Goal: Information Seeking & Learning: Learn about a topic

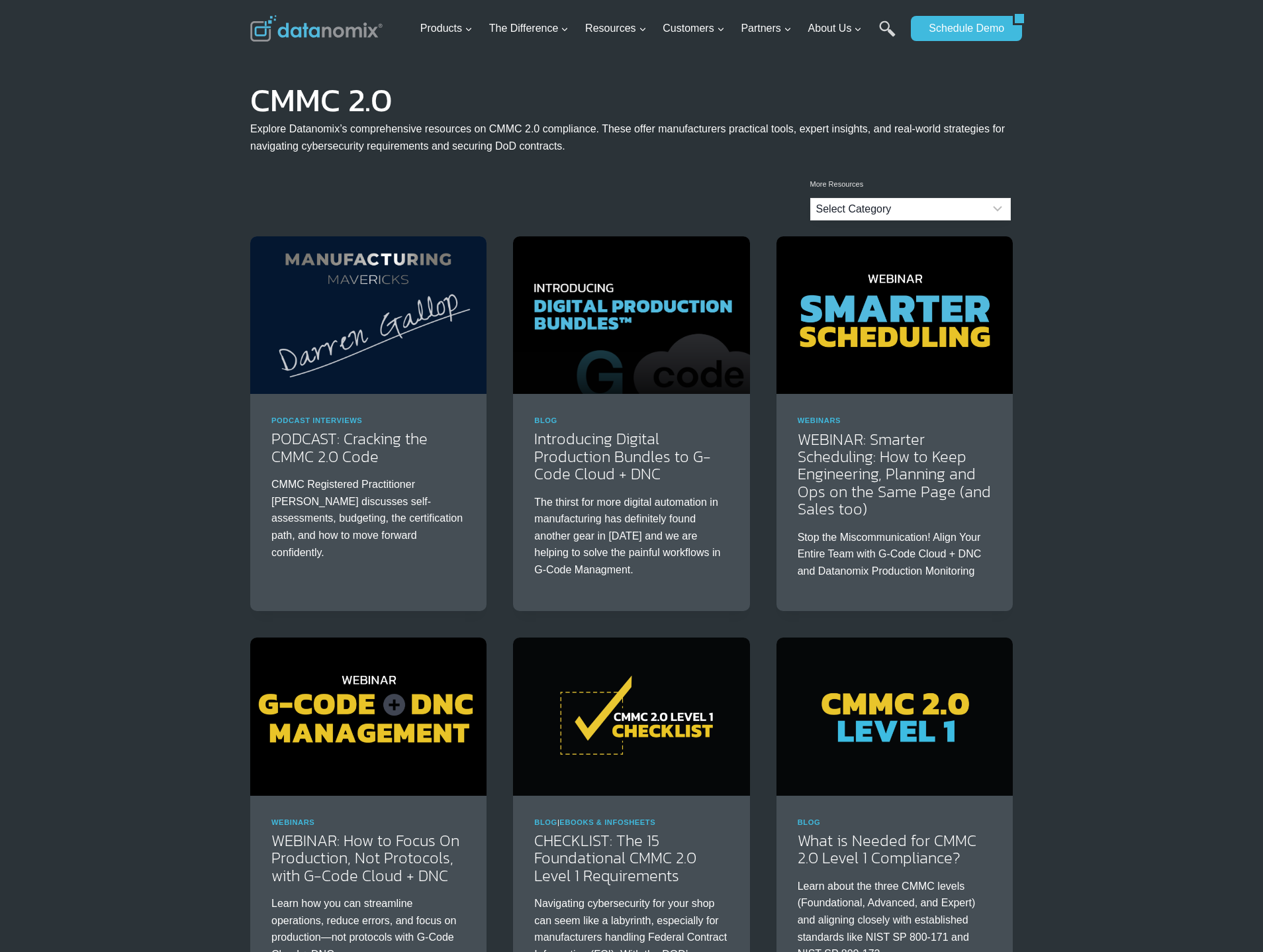
click at [864, 206] on select "Select Category Blog Datanomix Comix Datanomix Customer Stories Datanomix Custo…" at bounding box center [911, 209] width 200 height 23
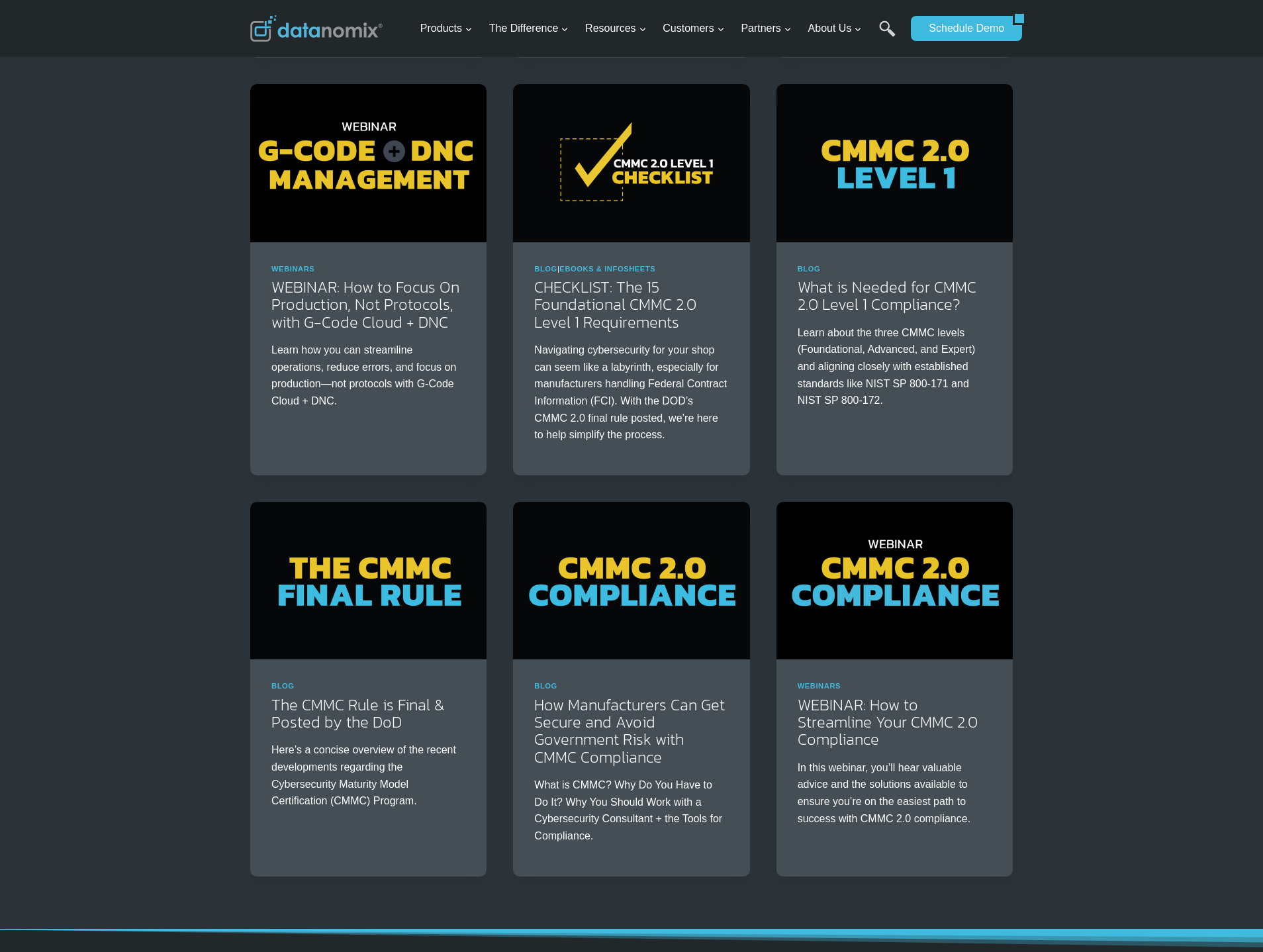
scroll to position [505, 0]
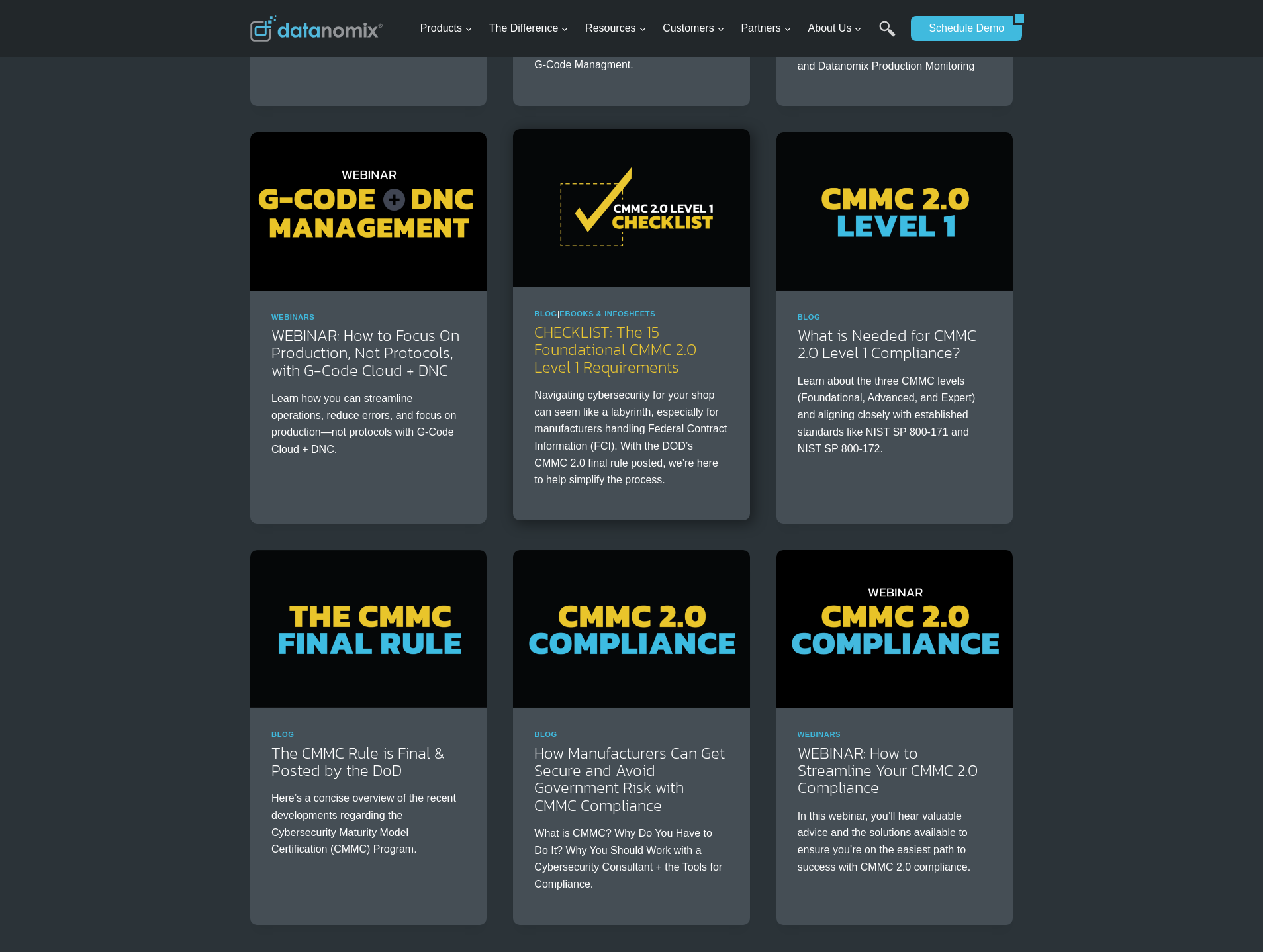
click at [627, 366] on link "CHECKLIST: The 15 Foundational CMMC 2.0 Level 1 Requirements" at bounding box center [615, 349] width 162 height 58
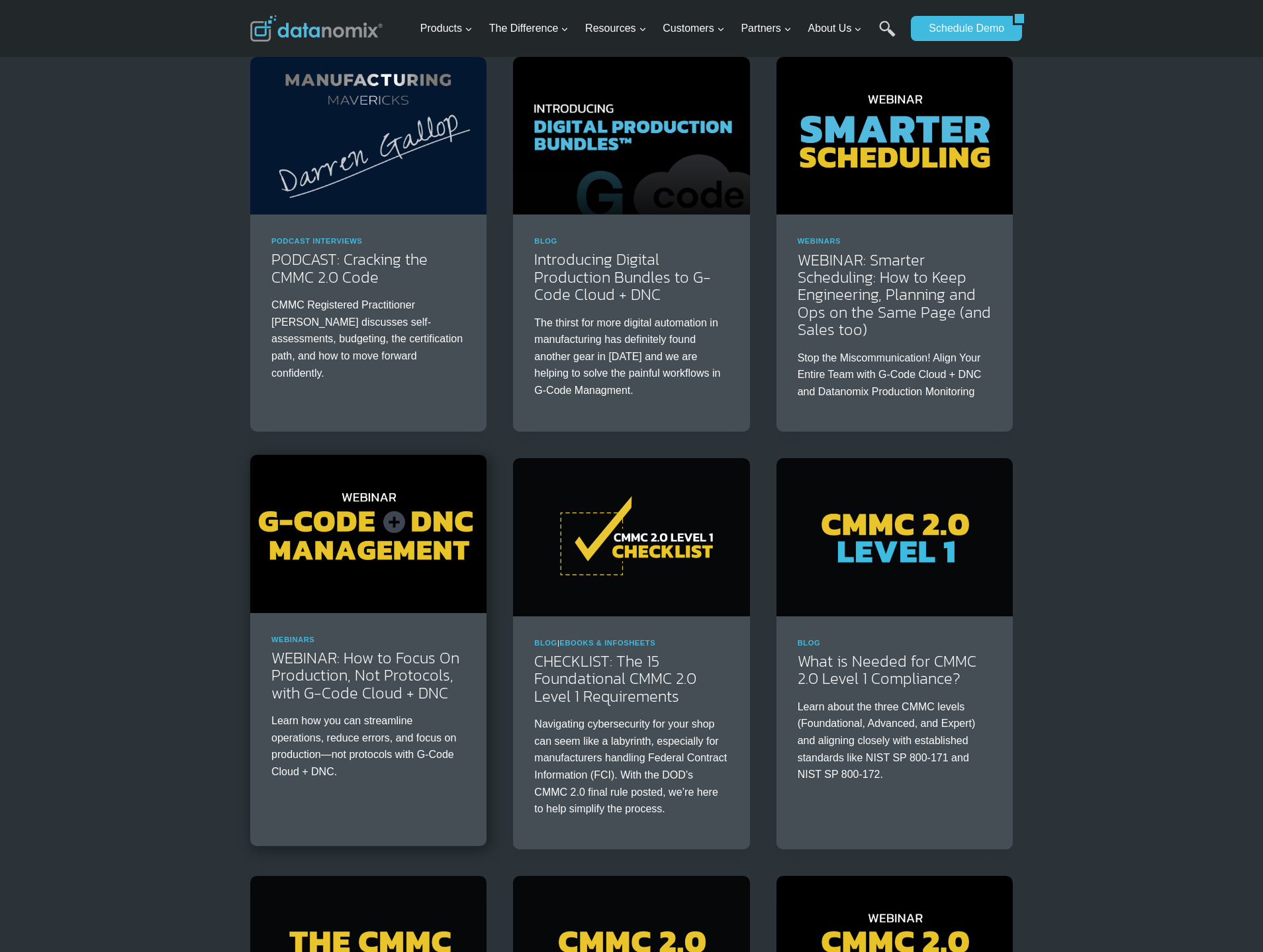
scroll to position [195, 0]
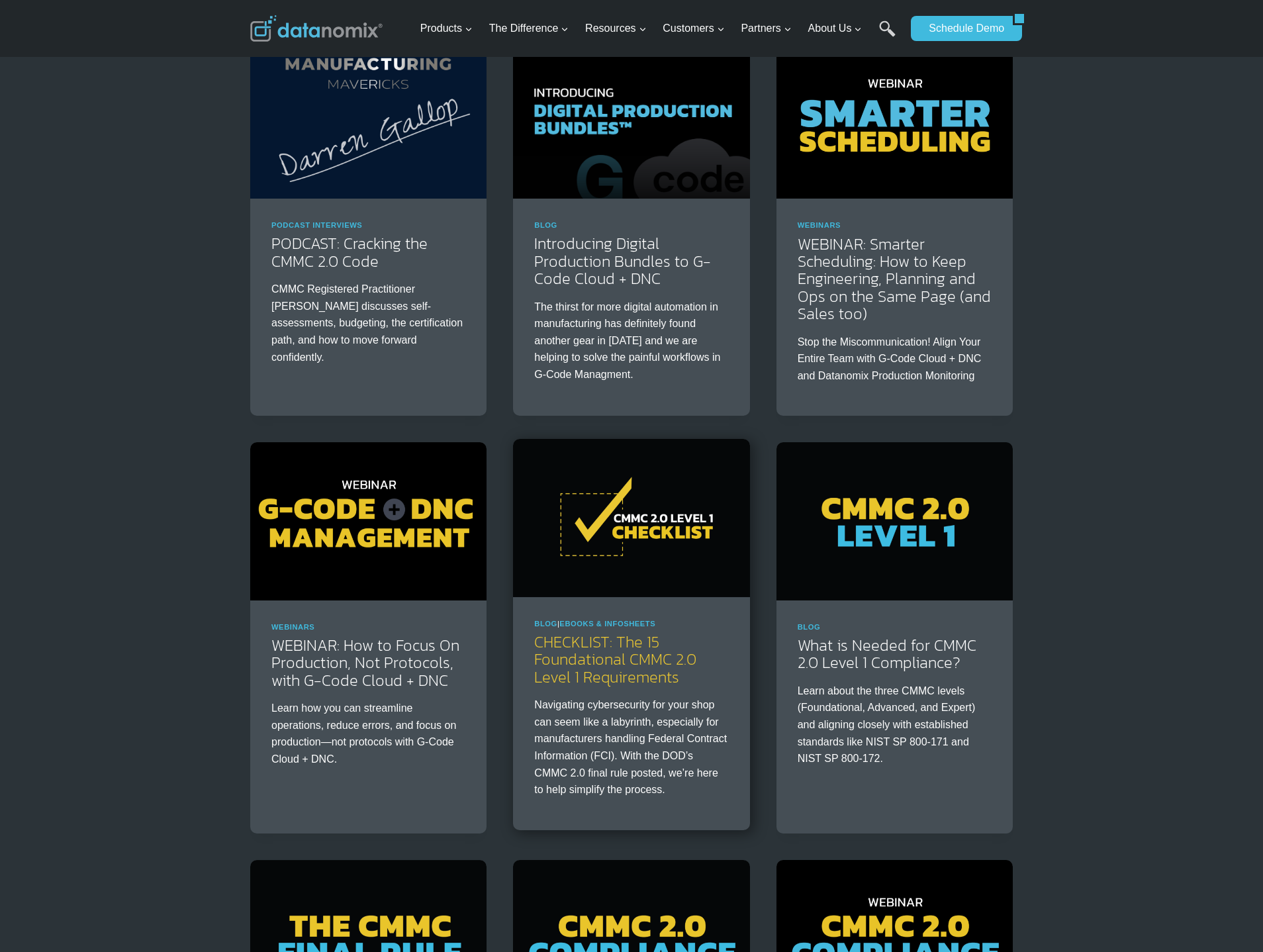
click at [595, 681] on link "CHECKLIST: The 15 Foundational CMMC 2.0 Level 1 Requirements" at bounding box center [615, 659] width 162 height 58
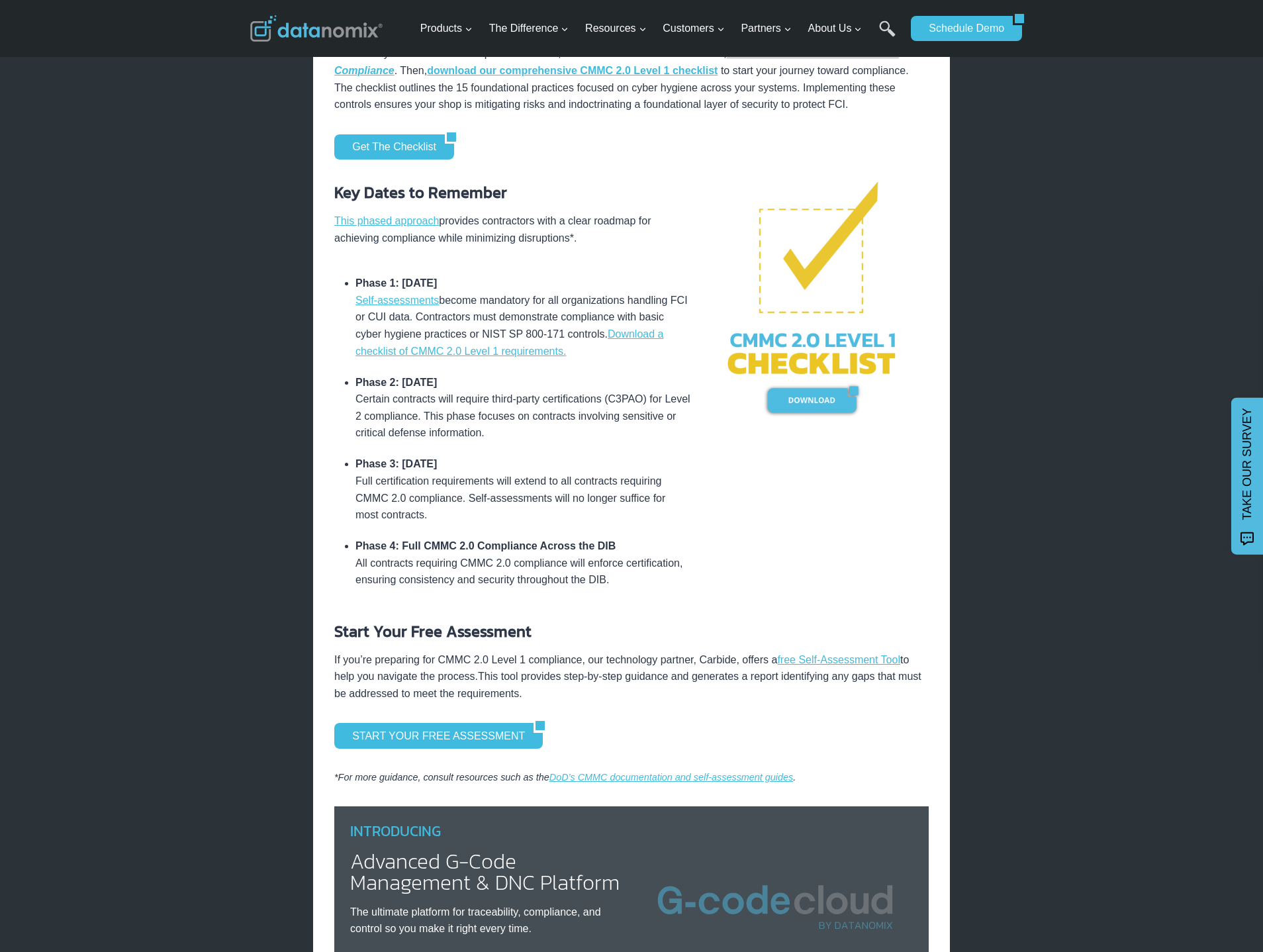
scroll to position [706, 0]
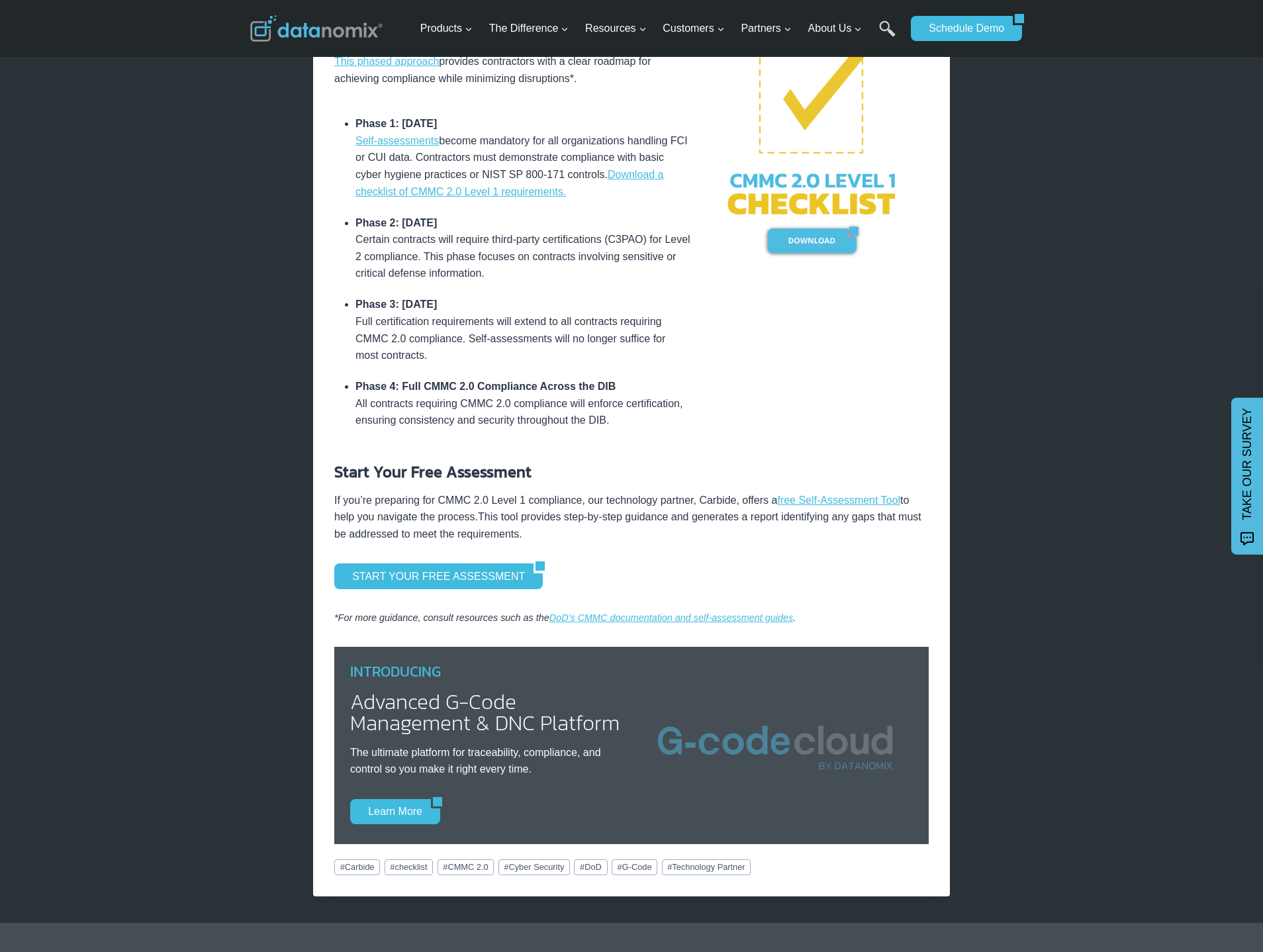
click at [145, 200] on div "× Home / Blog / CHECKLIST: The 15 Foundational CMMC 2.0 Level 1 Requirements Bl…" at bounding box center [632, 360] width 1263 height 2133
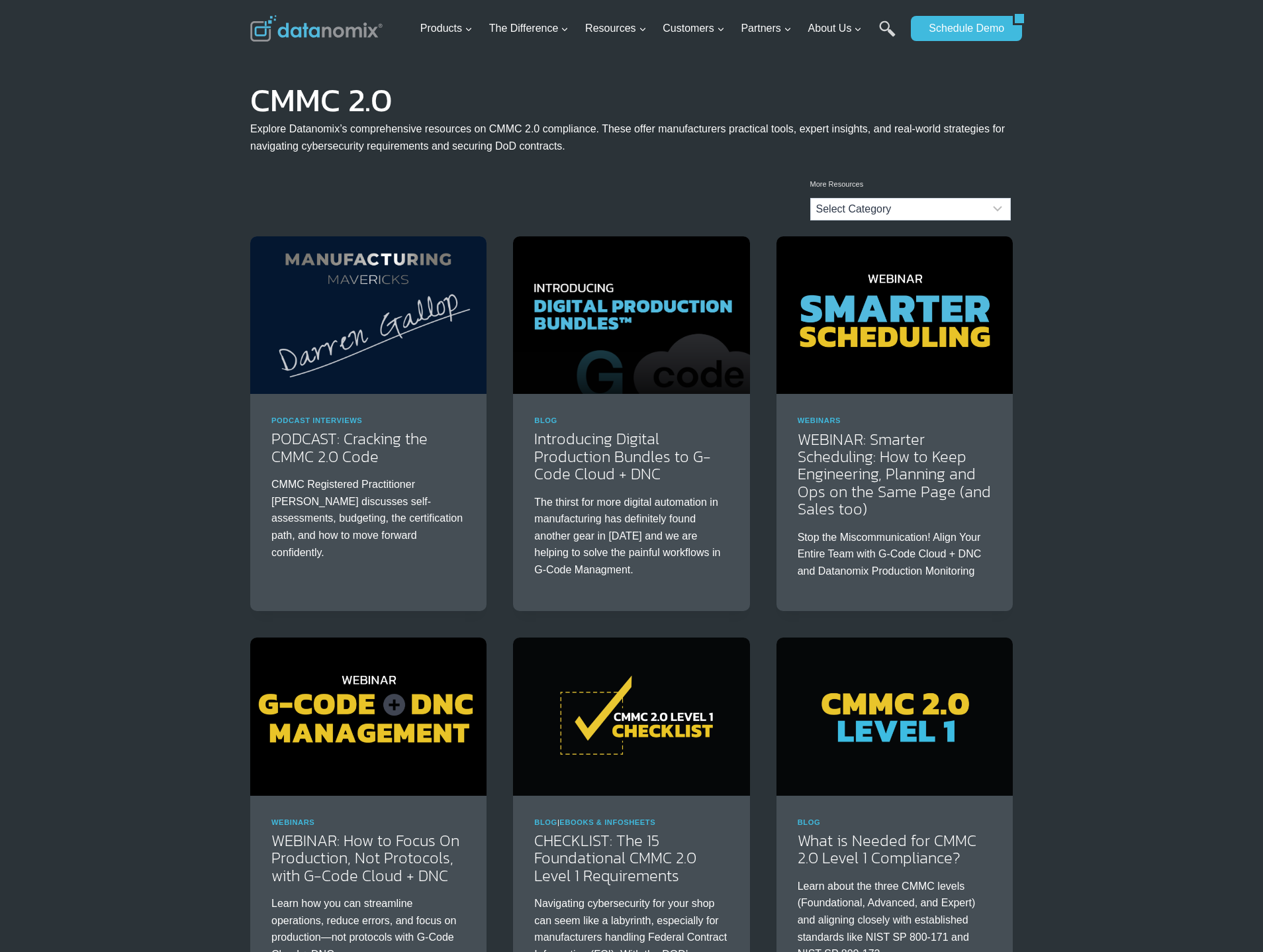
click at [194, 324] on div "Podcast Interviews PODCAST: Cracking the CMMC 2.0 Code CMMC Registered Practiti…" at bounding box center [632, 833] width 1263 height 1193
